Goal: Task Accomplishment & Management: Manage account settings

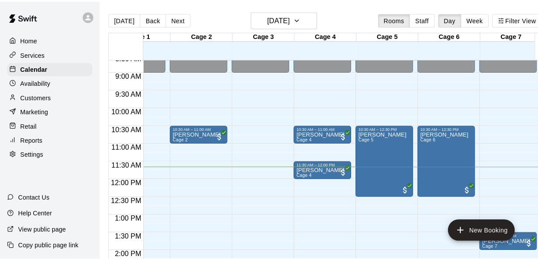
scroll to position [303, 35]
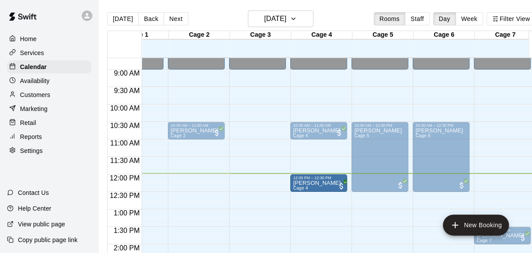
drag, startPoint x: 308, startPoint y: 162, endPoint x: 312, endPoint y: 184, distance: 22.8
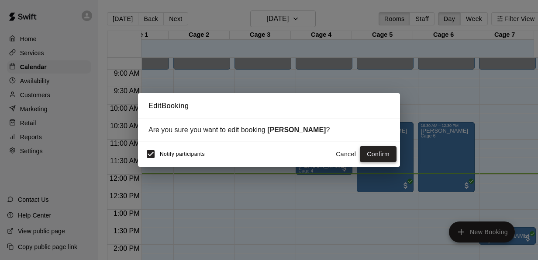
click at [370, 151] on button "Confirm" at bounding box center [378, 154] width 37 height 16
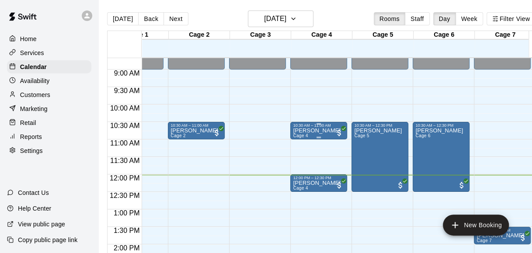
click at [316, 131] on p "[PERSON_NAME]" at bounding box center [317, 131] width 48 height 0
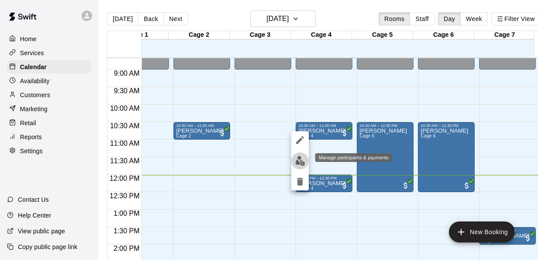
click at [298, 164] on img "edit" at bounding box center [300, 161] width 10 height 10
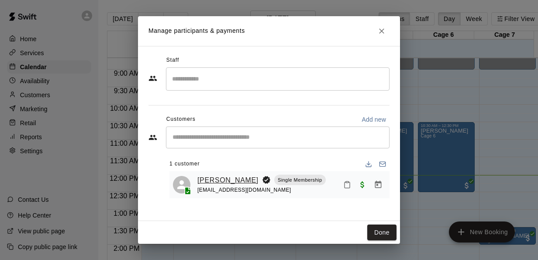
click at [219, 180] on link "[PERSON_NAME]" at bounding box center [228, 179] width 61 height 11
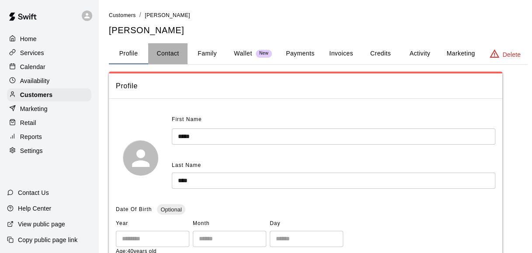
click at [167, 56] on button "Contact" at bounding box center [167, 53] width 39 height 21
select select "**"
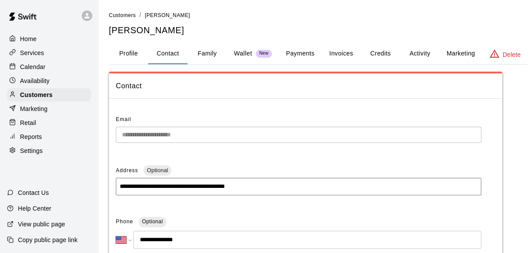
drag, startPoint x: 242, startPoint y: 43, endPoint x: 107, endPoint y: 10, distance: 139.6
click at [107, 10] on main "**********" at bounding box center [318, 249] width 440 height 499
click at [40, 69] on p "Calendar" at bounding box center [32, 66] width 25 height 9
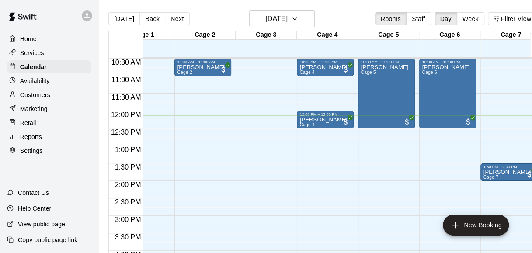
scroll to position [0, 34]
